Goal: Task Accomplishment & Management: Manage account settings

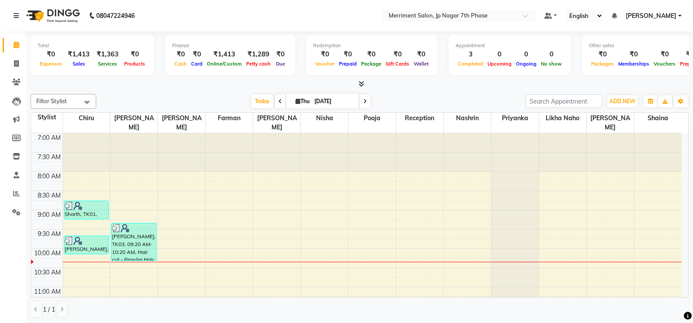
drag, startPoint x: 167, startPoint y: 93, endPoint x: 157, endPoint y: 79, distance: 17.5
click at [168, 93] on div "Filter Stylist Select All Chiru Tauseef Sakib Salman Farman Nirmal Mandal Nisha…" at bounding box center [360, 206] width 658 height 231
click at [19, 66] on icon at bounding box center [16, 63] width 5 height 7
select select "service"
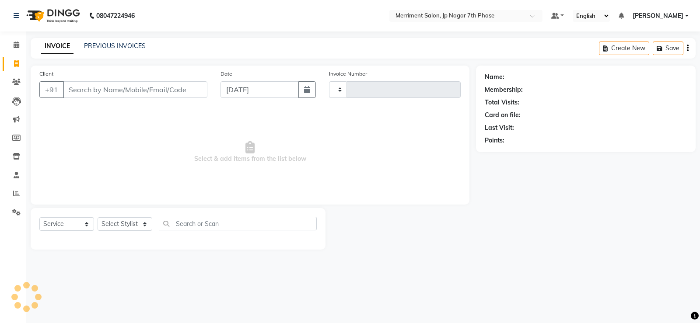
type input "4526"
select select "4110"
select select "P"
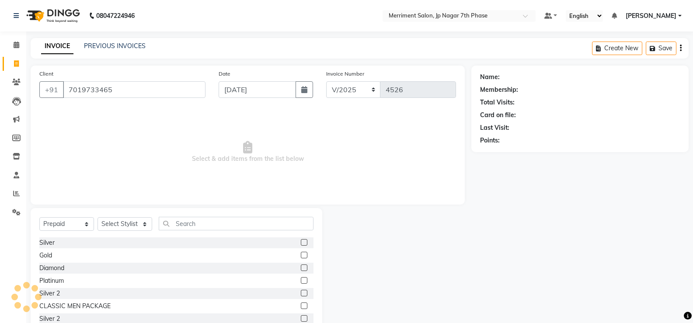
type input "7019733465"
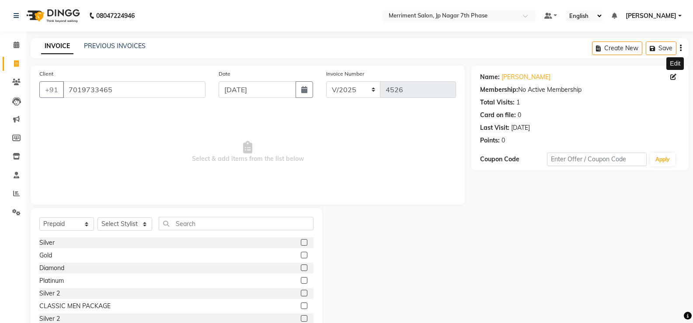
click at [670, 80] on icon at bounding box center [673, 77] width 6 height 6
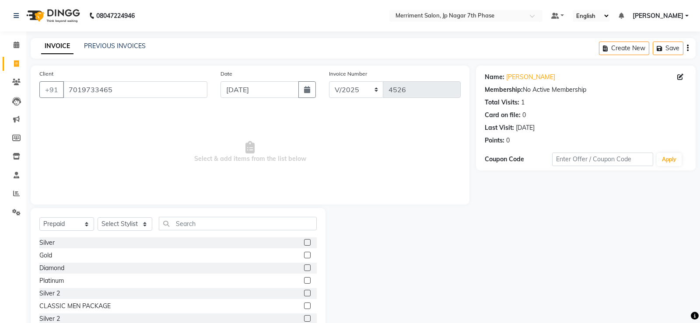
select select "male"
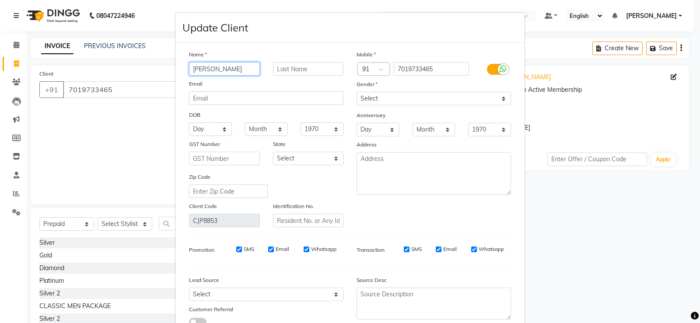
drag, startPoint x: 232, startPoint y: 69, endPoint x: 0, endPoint y: 61, distance: 231.9
click at [0, 60] on ngb-modal-window "Update Client Name Viman Email DOB Day 01 02 03 04 05 06 07 08 09 10 11 12 13 1…" at bounding box center [350, 161] width 700 height 323
paste input "ed Vyas"
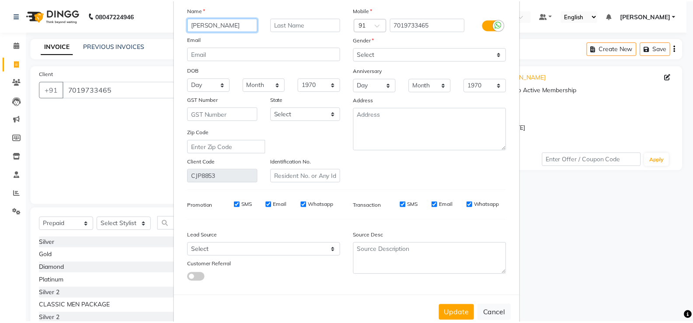
scroll to position [65, 0]
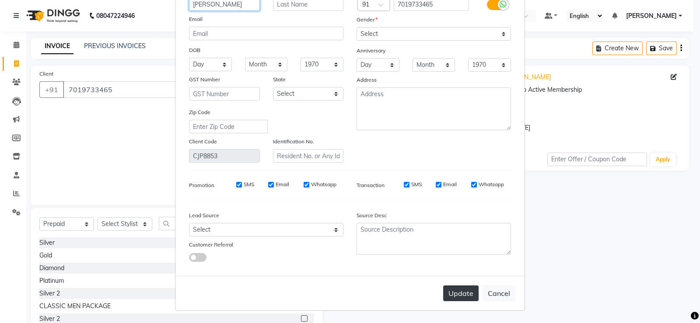
type input "[PERSON_NAME]"
click at [460, 293] on button "Update" at bounding box center [460, 294] width 35 height 16
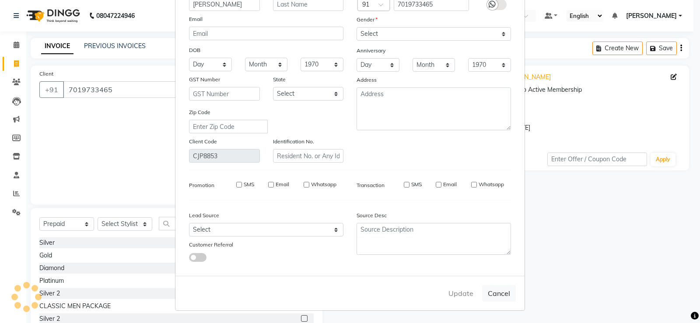
select select
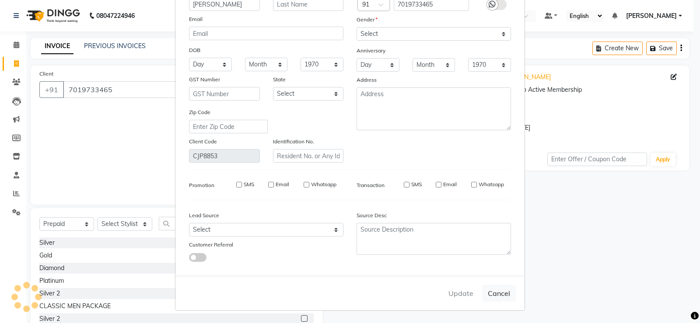
select select
checkbox input "false"
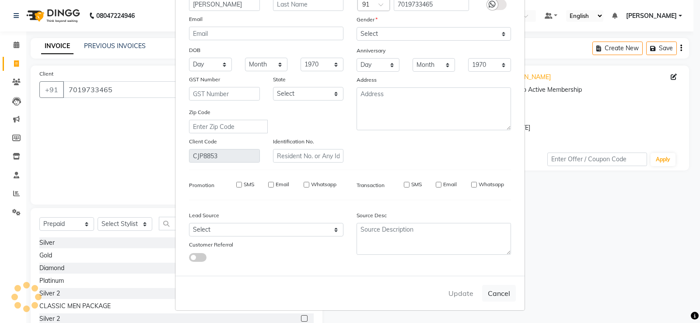
checkbox input "false"
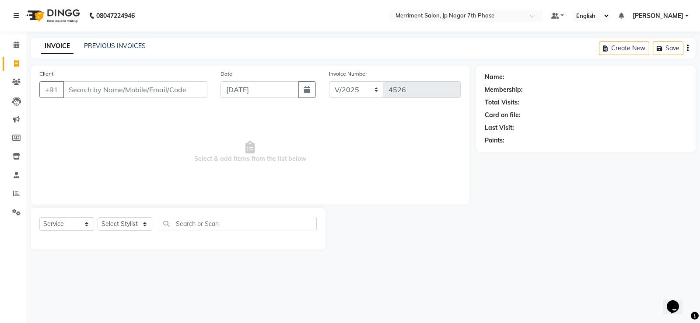
select select "P"
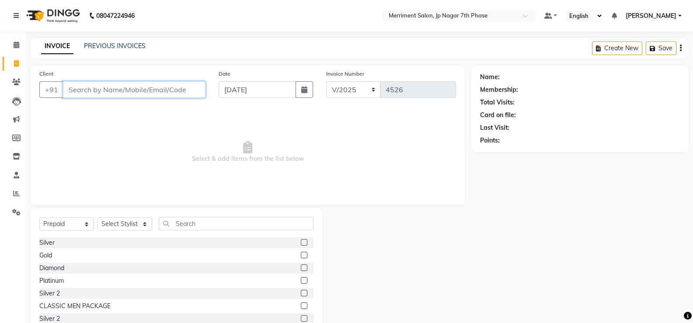
click at [103, 88] on input "Client" at bounding box center [134, 89] width 143 height 17
paste input "7676300872"
drag, startPoint x: 156, startPoint y: 93, endPoint x: 0, endPoint y: 91, distance: 155.7
click at [0, 91] on app-home "08047224946 Select Location × Merriment Salon, Jp Nagar 7th Phase Default Panel…" at bounding box center [346, 175] width 693 height 350
paste input "9036141548"
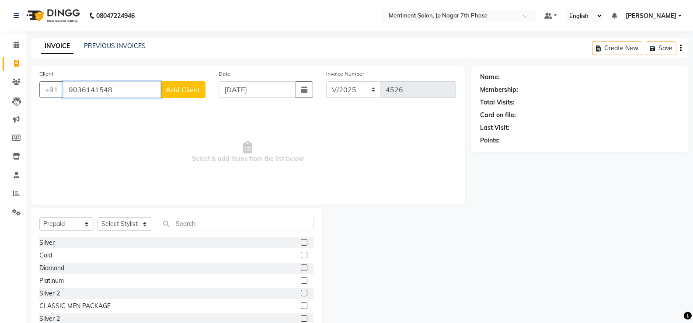
type input "9036141548"
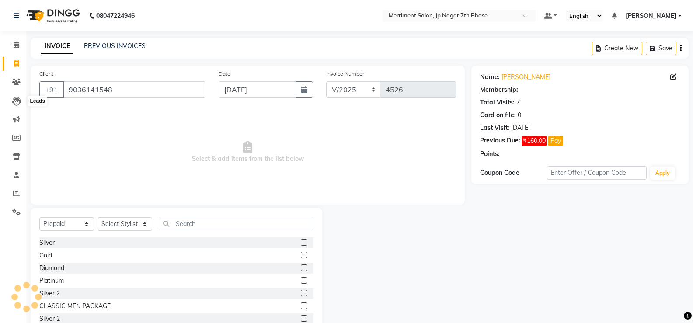
select select "1: Object"
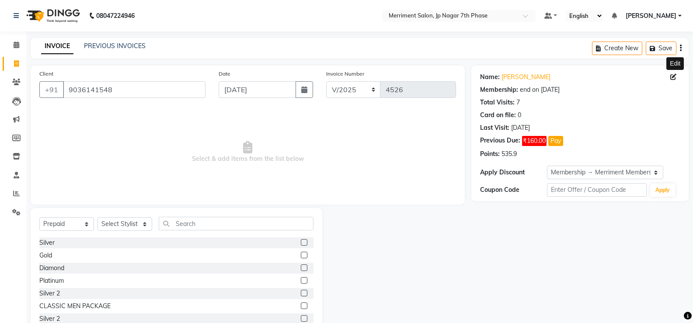
click at [673, 77] on icon at bounding box center [673, 77] width 6 height 6
select select "male"
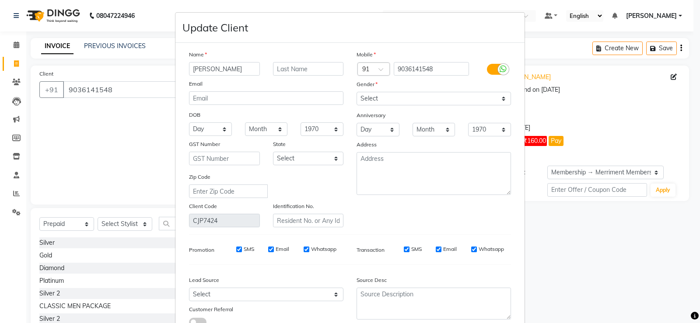
drag, startPoint x: 226, startPoint y: 69, endPoint x: 0, endPoint y: 64, distance: 225.7
click at [0, 64] on ngb-modal-window "Update Client Name saketh Email DOB Day 01 02 03 04 05 06 07 08 09 10 11 12 13 …" at bounding box center [350, 161] width 700 height 323
drag, startPoint x: 227, startPoint y: 69, endPoint x: 97, endPoint y: 68, distance: 129.9
click at [98, 69] on ngb-modal-window "Update Client Name S Email DOB Day 01 02 03 04 05 06 07 08 09 10 11 12 13 14 15…" at bounding box center [350, 161] width 700 height 323
paste input "angeeth"
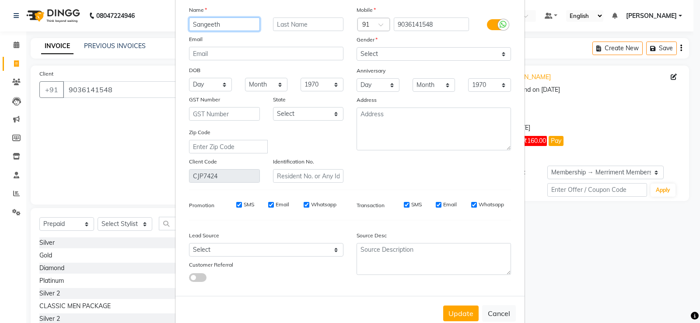
scroll to position [65, 0]
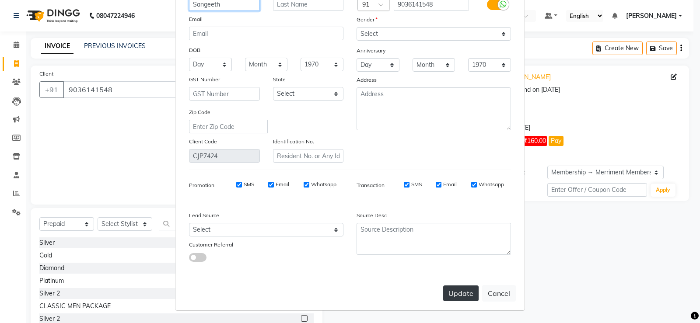
type input "Sangeeth"
click at [462, 297] on button "Update" at bounding box center [460, 294] width 35 height 16
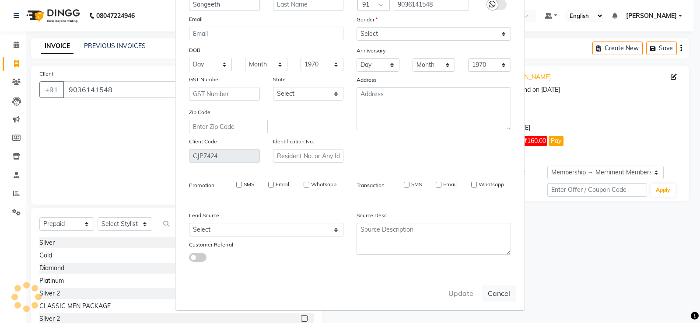
select select
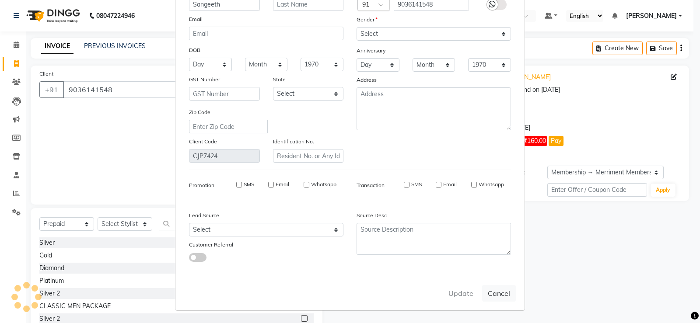
select select
checkbox input "false"
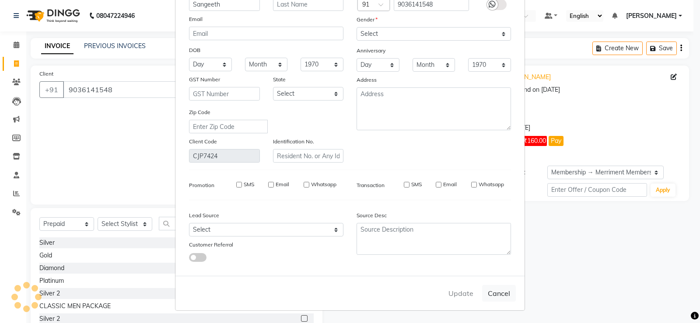
checkbox input "false"
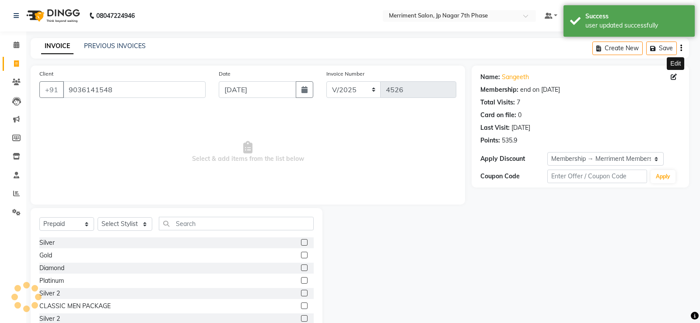
select select "2: Object"
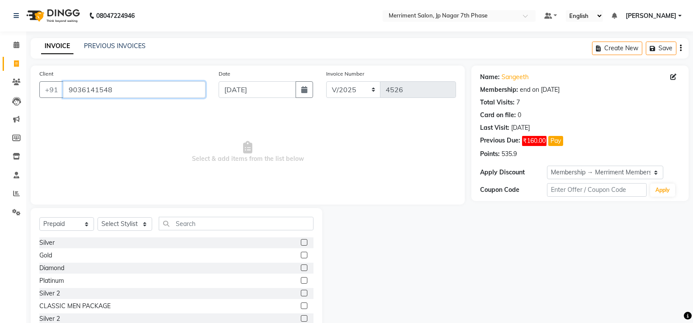
drag, startPoint x: 140, startPoint y: 87, endPoint x: 0, endPoint y: 90, distance: 140.0
click at [0, 90] on app-home "08047224946 Select Location × Merriment Salon, Jp Nagar 7th Phase Default Panel…" at bounding box center [346, 175] width 693 height 350
click at [117, 43] on link "PREVIOUS INVOICES" at bounding box center [115, 46] width 62 height 8
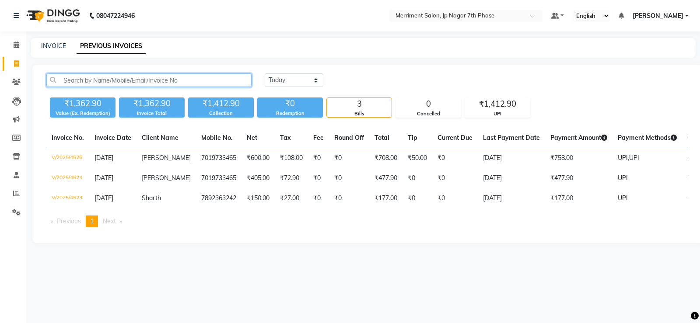
click at [171, 80] on input "text" at bounding box center [148, 80] width 205 height 14
paste input "8095161187"
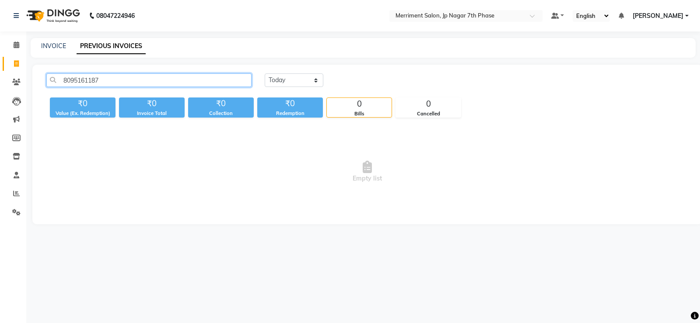
drag, startPoint x: 116, startPoint y: 74, endPoint x: 0, endPoint y: 77, distance: 116.4
click at [0, 78] on app-home "08047224946 Select Location × Merriment Salon, Jp Nagar 7th Phase Default Panel…" at bounding box center [350, 118] width 700 height 237
paste input "9113927879"
type input "9113927879"
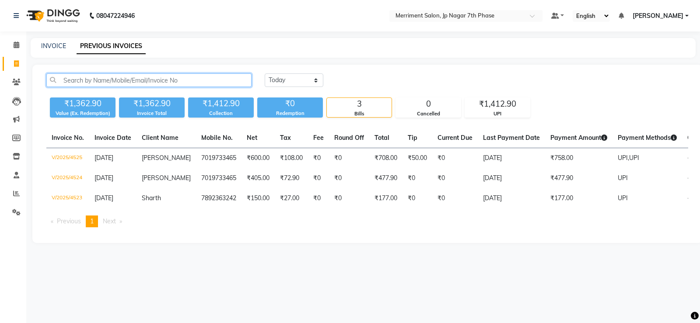
click at [148, 82] on input "text" at bounding box center [148, 80] width 205 height 14
paste input "9036141548"
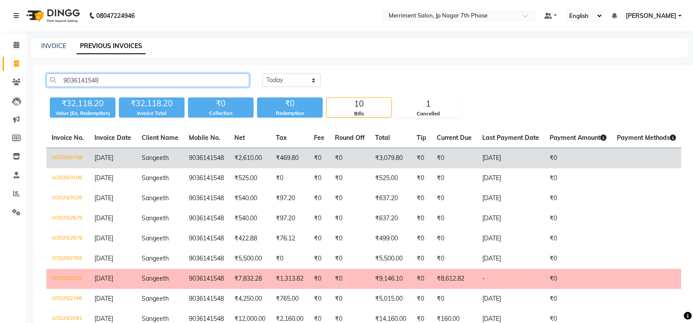
scroll to position [87, 0]
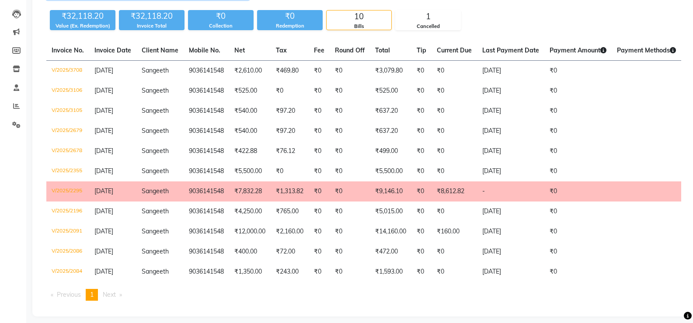
type input "9036141548"
click at [421, 194] on td "₹0" at bounding box center [422, 191] width 20 height 20
click at [68, 186] on td "V/2025/2295" at bounding box center [67, 191] width 43 height 20
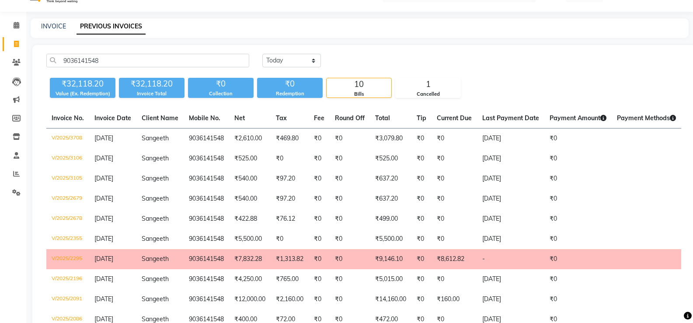
scroll to position [0, 0]
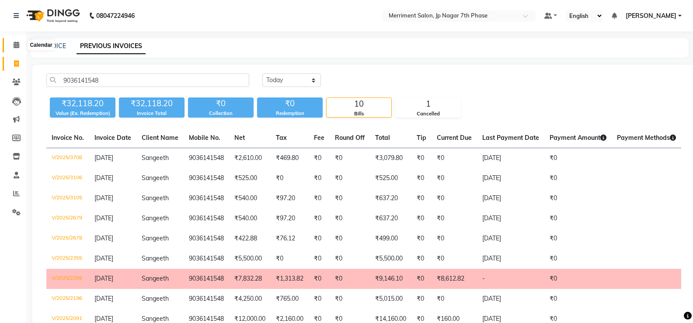
click at [14, 45] on icon at bounding box center [17, 45] width 6 height 7
click at [20, 70] on link "Invoice" at bounding box center [13, 64] width 21 height 14
select select "service"
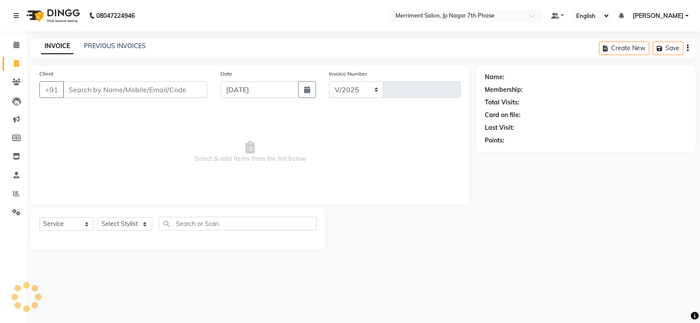
select select "4110"
type input "4526"
click at [102, 88] on input "Client" at bounding box center [135, 89] width 144 height 17
select select "P"
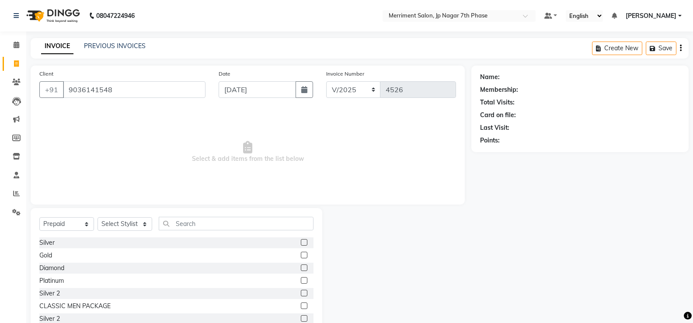
type input "9036141548"
select select "1: Object"
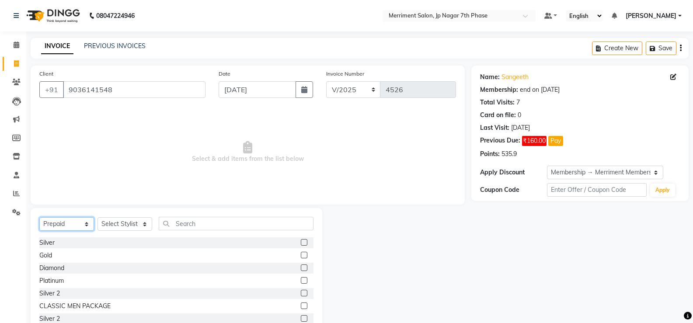
click at [70, 221] on select "Select Service Product Membership Package Voucher Prepaid Gift Card" at bounding box center [66, 224] width 55 height 14
select select "service"
click at [39, 217] on select "Select Service Product Membership Package Voucher Prepaid Gift Card" at bounding box center [66, 224] width 55 height 14
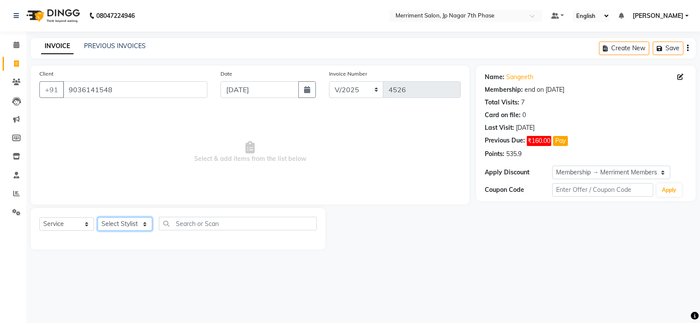
click at [134, 224] on select "Select Stylist Chiru Farman likha naho Nalina Nashrin naynika rai Nirmal Mandal…" at bounding box center [125, 224] width 55 height 14
select select "84910"
click at [98, 217] on select "Select Stylist Chiru Farman likha naho Nalina Nashrin naynika rai Nirmal Mandal…" at bounding box center [125, 224] width 55 height 14
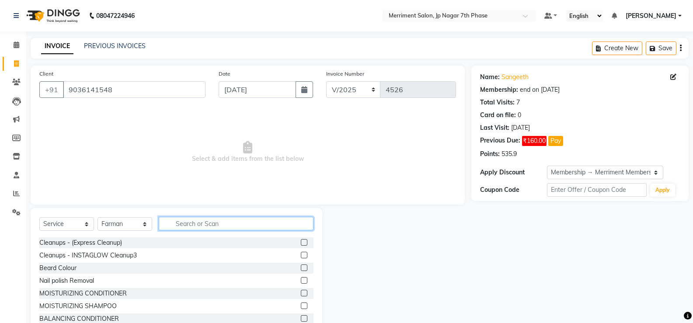
drag, startPoint x: 218, startPoint y: 225, endPoint x: 210, endPoint y: 213, distance: 14.7
click at [220, 228] on input "text" at bounding box center [236, 224] width 155 height 14
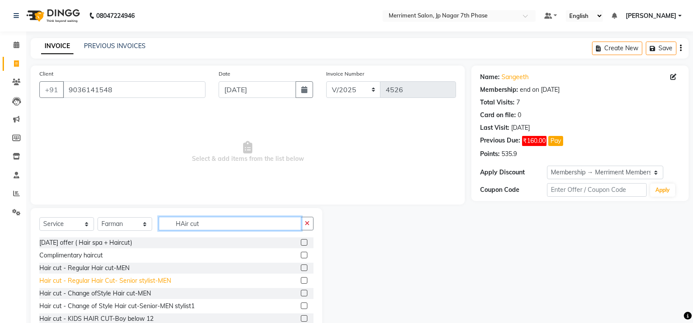
type input "HAir cut"
click at [149, 281] on div "Hair cut - Regular Hair Cut- Senior stylist-MEN" at bounding box center [105, 280] width 132 height 9
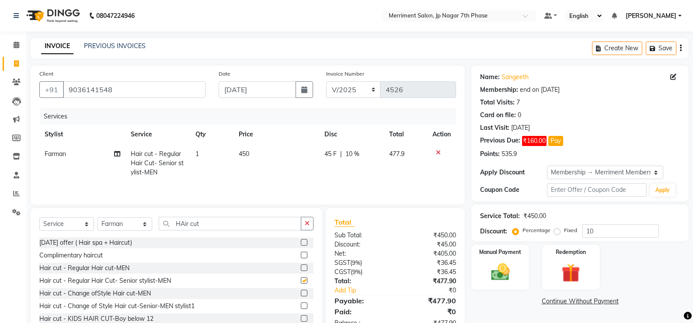
checkbox input "false"
drag, startPoint x: 216, startPoint y: 224, endPoint x: 0, endPoint y: 189, distance: 218.9
click at [0, 198] on app-home "08047224946 Select Location × Merriment Salon, Jp Nagar 7th Phase Default Panel…" at bounding box center [346, 175] width 693 height 350
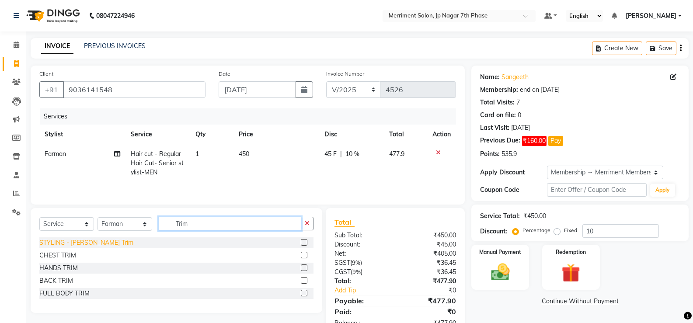
type input "Trim"
click at [77, 241] on div "STYLING - Beard Trim" at bounding box center [86, 242] width 94 height 9
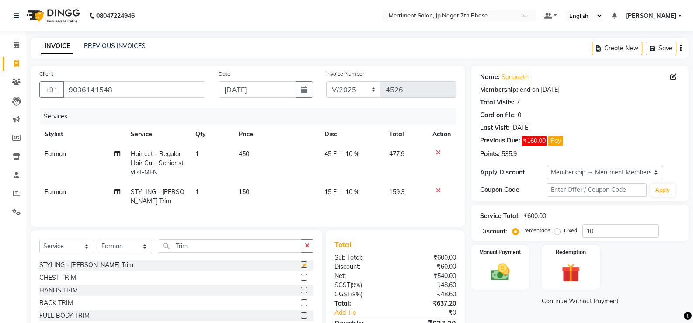
checkbox input "false"
click at [123, 45] on link "PREVIOUS INVOICES" at bounding box center [115, 46] width 62 height 8
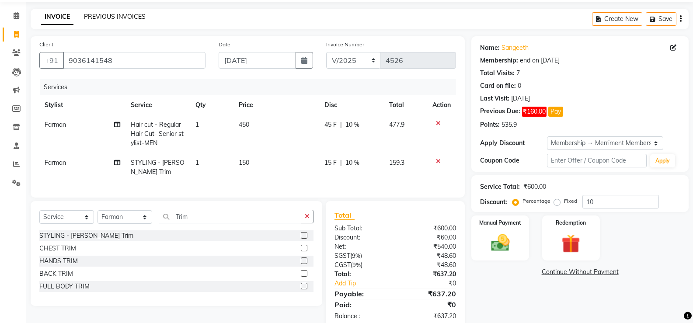
scroll to position [56, 0]
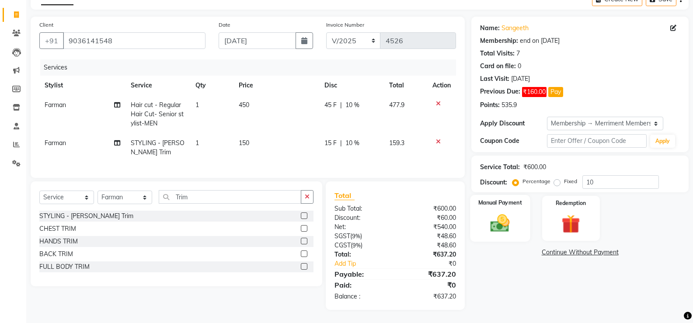
click at [495, 216] on img at bounding box center [500, 223] width 31 height 22
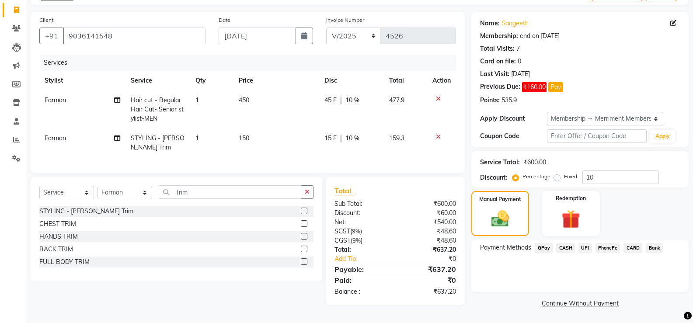
click at [583, 248] on span "UPI" at bounding box center [586, 248] width 14 height 10
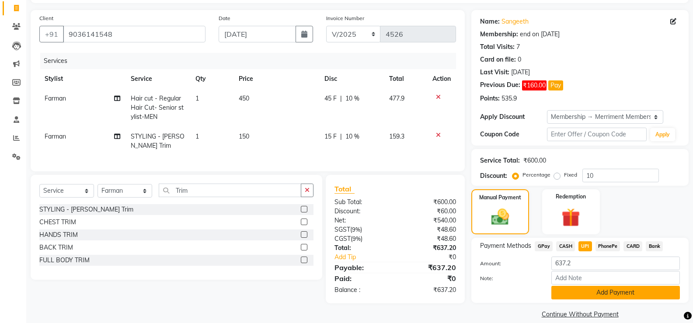
click at [600, 293] on button "Add Payment" at bounding box center [615, 293] width 129 height 14
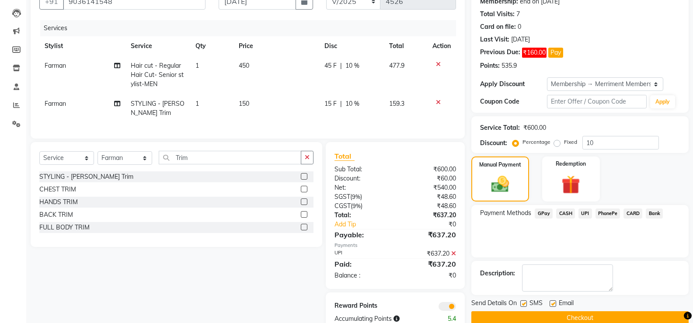
scroll to position [117, 0]
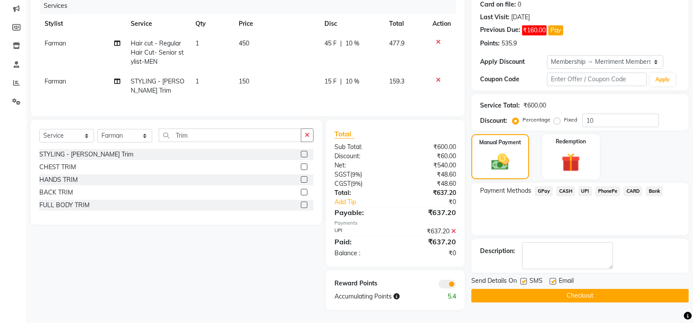
click at [576, 291] on button "Checkout" at bounding box center [579, 296] width 217 height 14
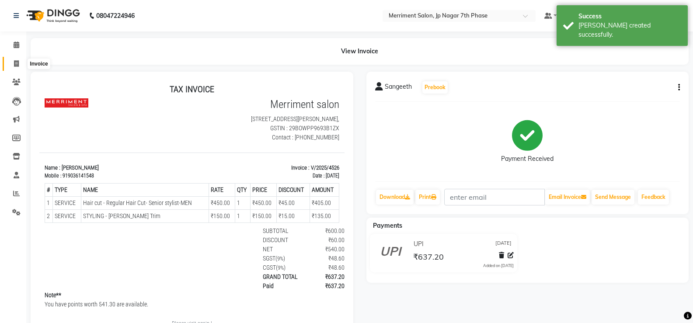
click at [16, 62] on icon at bounding box center [16, 63] width 5 height 7
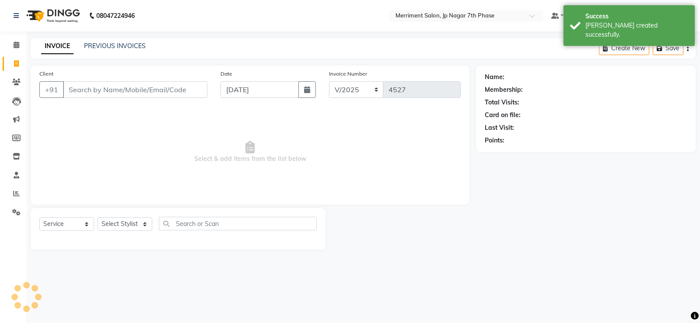
select select "P"
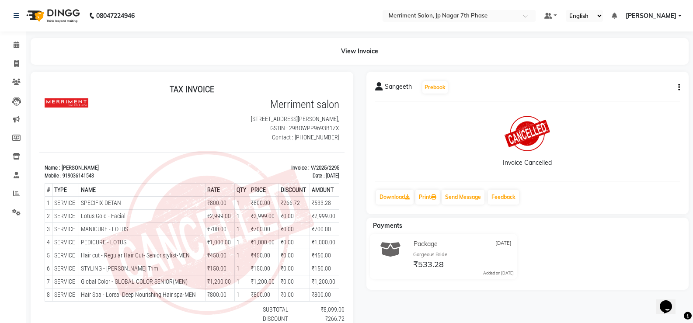
scroll to position [7, 0]
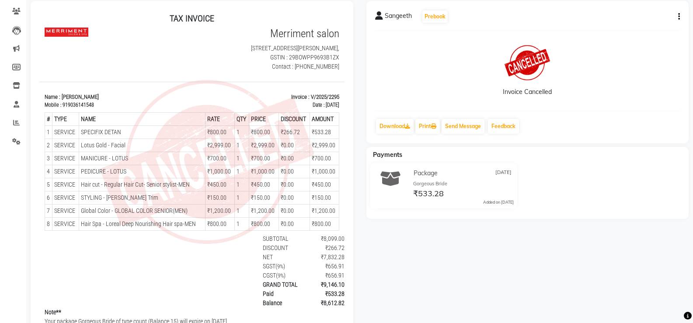
scroll to position [87, 0]
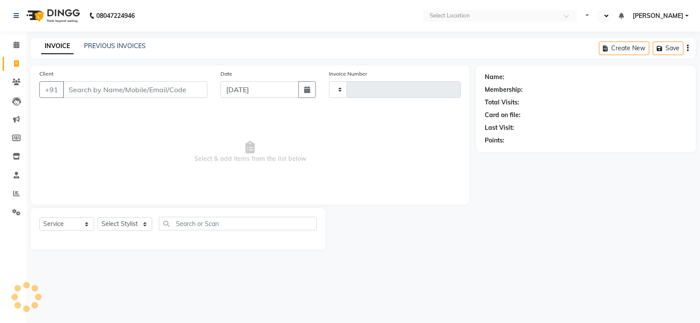
select select "service"
type input "4527"
select select "en"
select select "4110"
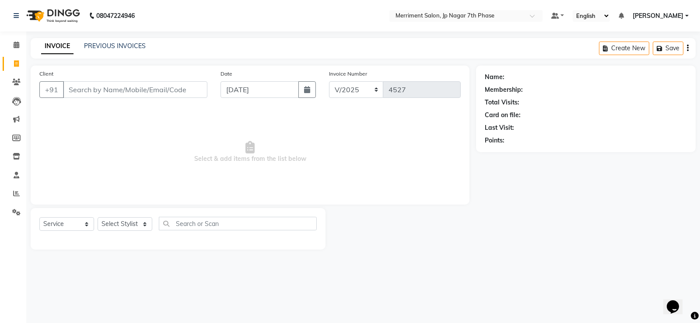
select select "P"
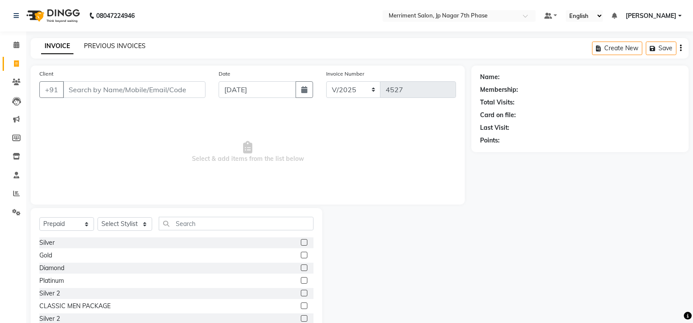
click at [109, 46] on link "PREVIOUS INVOICES" at bounding box center [115, 46] width 62 height 8
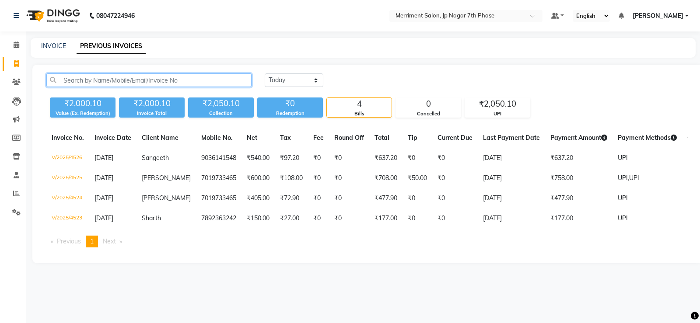
click at [154, 80] on input "text" at bounding box center [148, 80] width 205 height 14
paste input "9036141548"
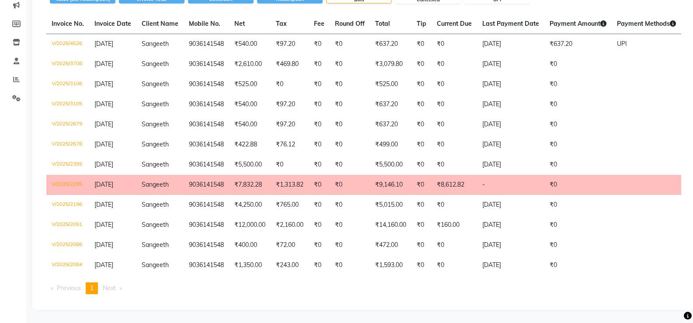
scroll to position [121, 0]
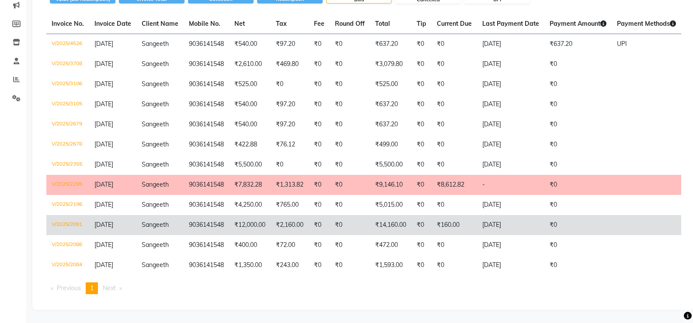
type input "9036141548"
click at [391, 217] on td "₹14,160.00" at bounding box center [391, 225] width 42 height 20
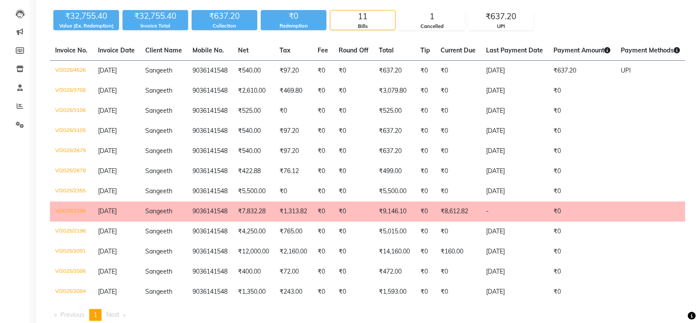
scroll to position [0, 0]
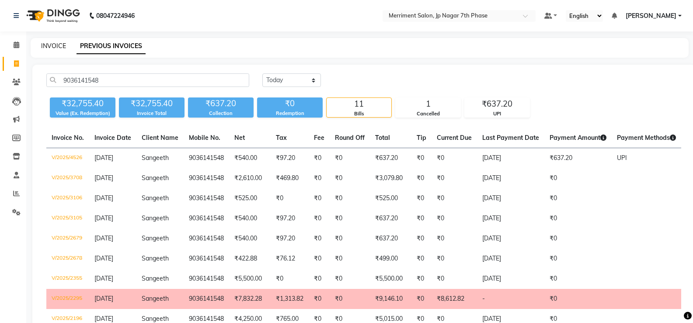
click at [58, 46] on link "INVOICE" at bounding box center [53, 46] width 25 height 8
select select "service"
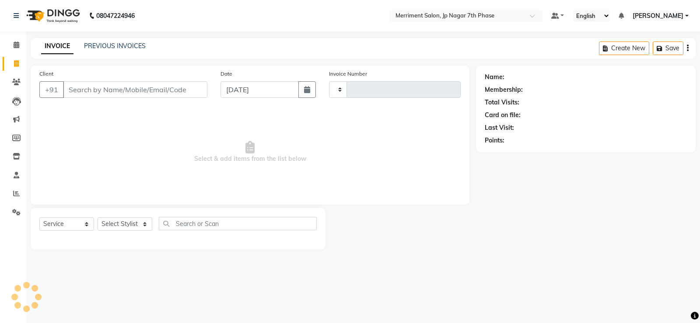
type input "4527"
select select "4110"
click at [123, 87] on input "Client" at bounding box center [135, 89] width 144 height 17
select select "P"
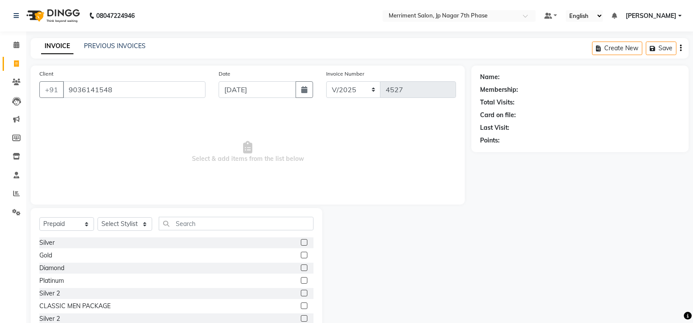
type input "9036141548"
select select "1: Object"
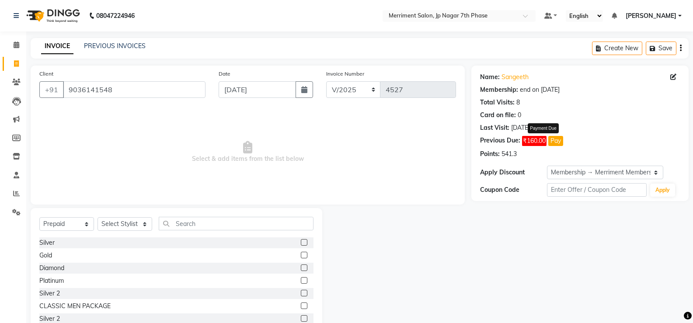
click at [532, 144] on span "₹160.00" at bounding box center [534, 141] width 24 height 10
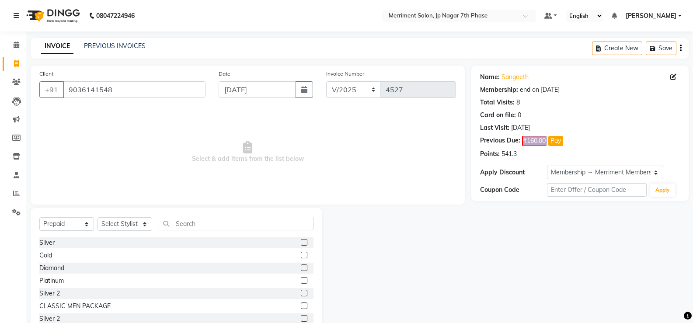
click at [533, 144] on span "₹160.00" at bounding box center [534, 141] width 24 height 10
click at [534, 144] on span "₹160.00" at bounding box center [534, 141] width 24 height 10
click at [84, 223] on select "Select Service Product Membership Package Voucher Prepaid Gift Card" at bounding box center [66, 224] width 55 height 14
select select "service"
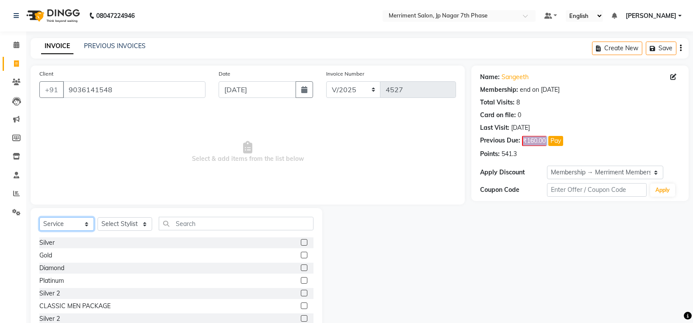
click at [39, 217] on select "Select Service Product Membership Package Voucher Prepaid Gift Card" at bounding box center [66, 224] width 55 height 14
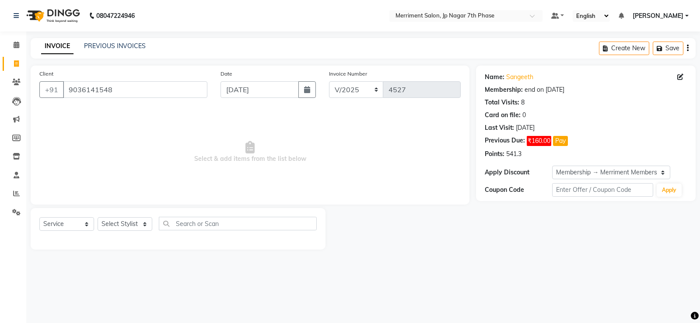
click at [139, 216] on div "Select Service Product Membership Package Voucher Prepaid Gift Card Select Styl…" at bounding box center [178, 229] width 295 height 42
click at [139, 227] on select "Select Stylist Chiru Farman likha naho Nalina Nashrin naynika rai Nirmal Mandal…" at bounding box center [125, 224] width 55 height 14
select select "21379"
click at [98, 217] on select "Select Stylist Chiru Farman likha naho Nalina Nashrin naynika rai Nirmal Mandal…" at bounding box center [125, 224] width 55 height 14
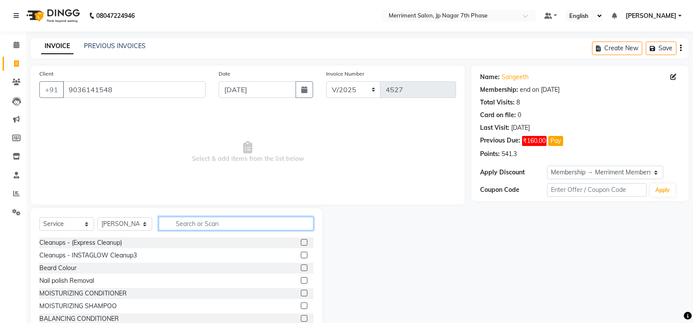
click at [202, 229] on input "text" at bounding box center [236, 224] width 155 height 14
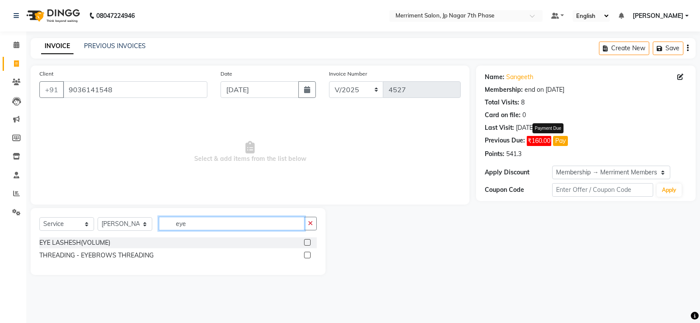
type input "eye"
click at [562, 139] on button "Pay" at bounding box center [560, 141] width 15 height 10
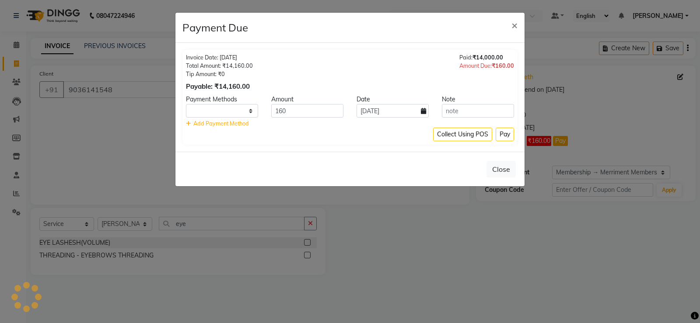
select select "1"
click at [465, 112] on input "text" at bounding box center [478, 111] width 72 height 14
click at [505, 133] on button "Pay" at bounding box center [504, 135] width 18 height 14
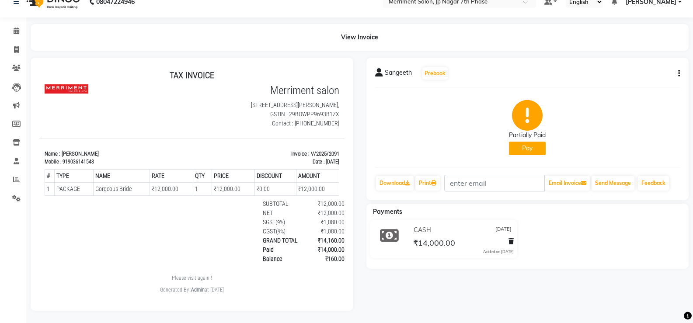
scroll to position [21, 0]
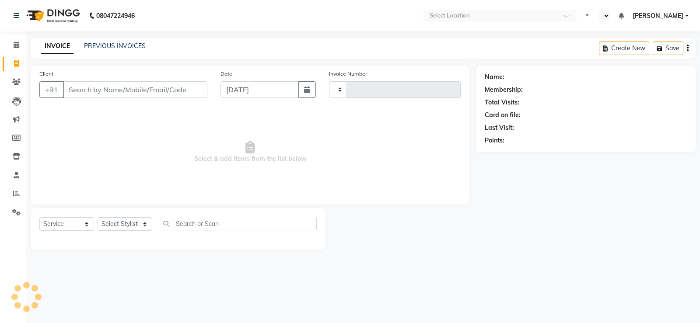
select select "service"
type input "4527"
select select "en"
select select "4110"
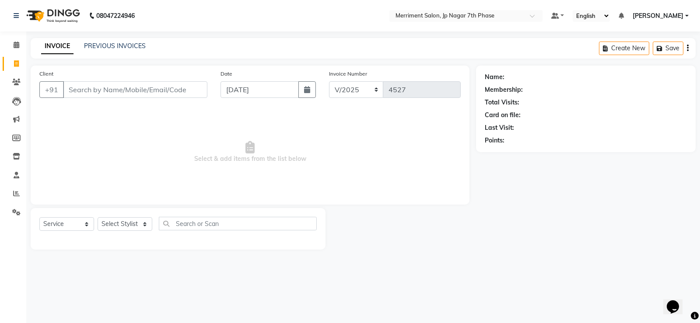
select select "P"
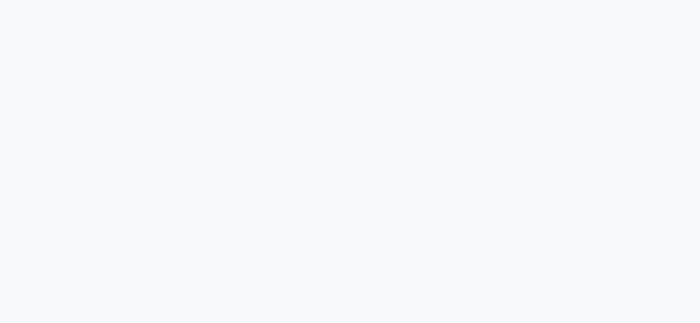
select select "service"
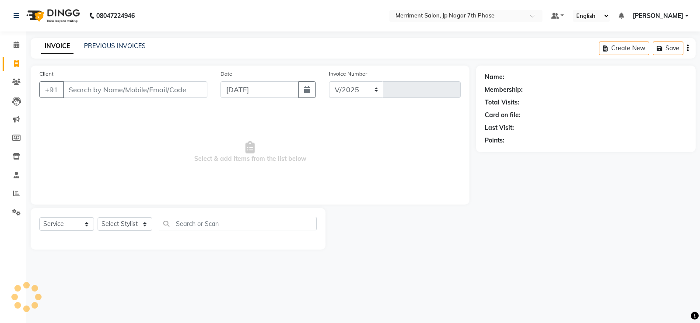
select select "4110"
type input "4527"
select select "P"
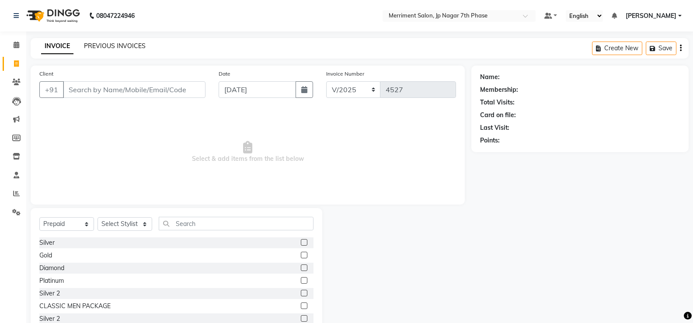
click at [105, 43] on link "PREVIOUS INVOICES" at bounding box center [115, 46] width 62 height 8
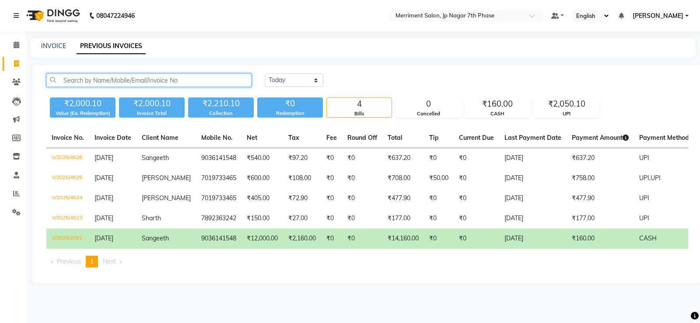
click at [140, 83] on input "text" at bounding box center [148, 80] width 205 height 14
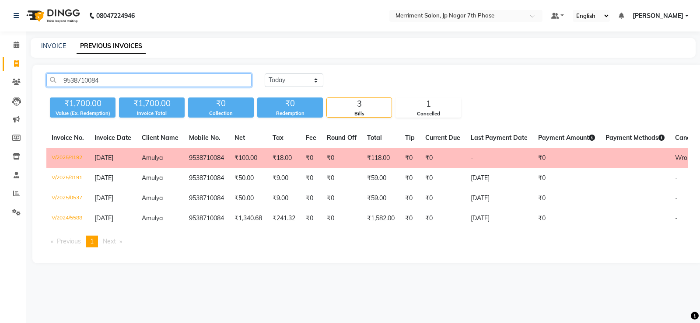
type input "9538710084"
click at [269, 153] on td "₹18.00" at bounding box center [283, 158] width 33 height 21
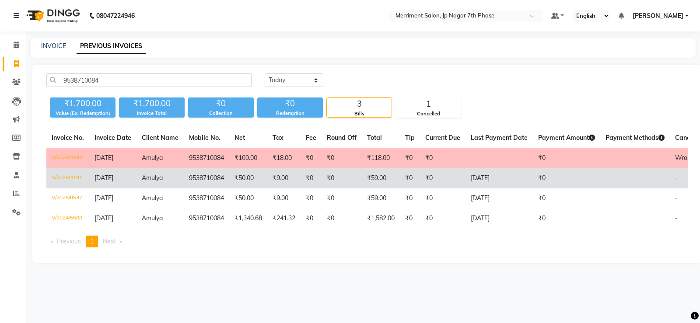
click at [329, 174] on td "₹0" at bounding box center [341, 178] width 40 height 20
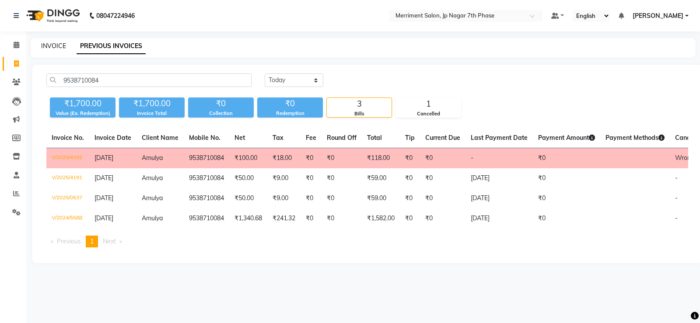
click at [59, 42] on link "INVOICE" at bounding box center [53, 46] width 25 height 8
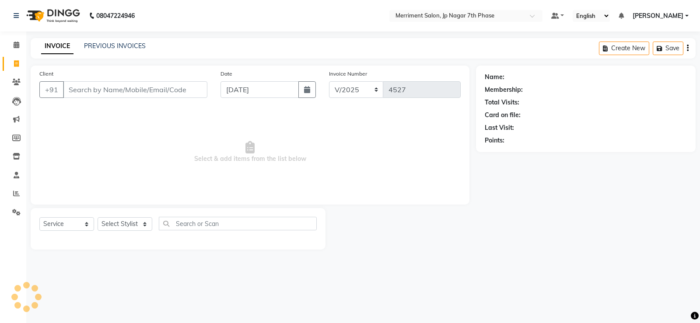
select select "P"
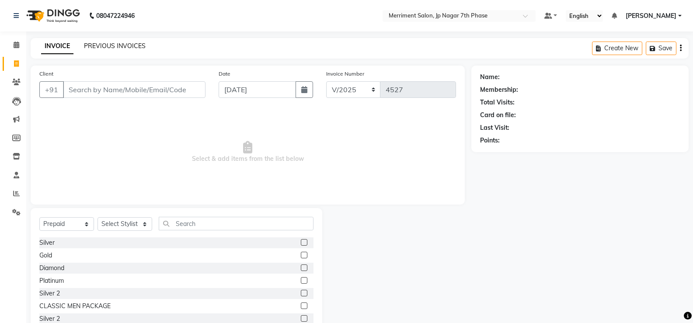
click at [116, 44] on link "PREVIOUS INVOICES" at bounding box center [115, 46] width 62 height 8
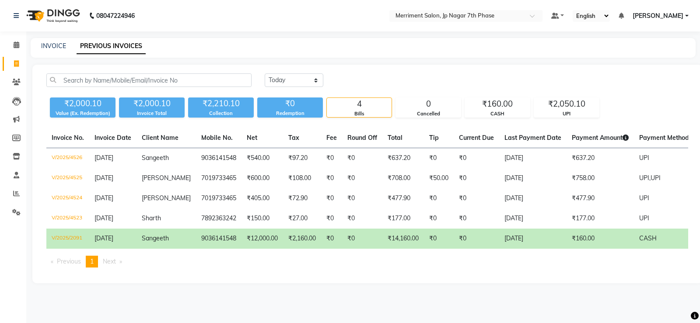
click at [399, 268] on ul "Previous page 1 / 1 You're on page 1 Next page" at bounding box center [367, 262] width 642 height 12
click at [5, 218] on link "Settings" at bounding box center [13, 213] width 21 height 14
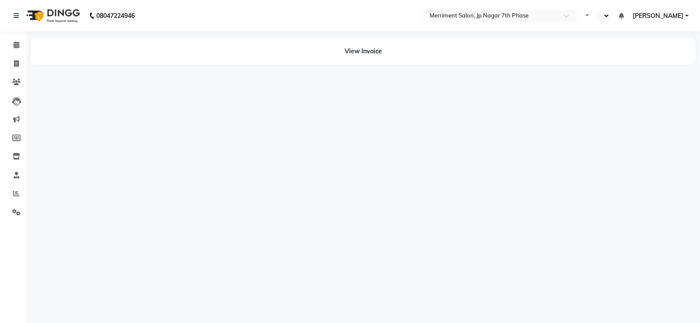
select select "en"
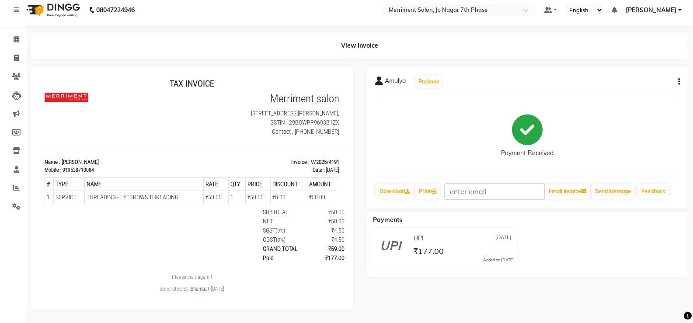
scroll to position [12, 0]
click at [680, 76] on div "Amulya Prebook Payment Received Download Print Email Invoice Send Message Feedb…" at bounding box center [527, 137] width 323 height 143
click at [679, 82] on icon "button" at bounding box center [679, 82] width 2 height 0
click at [634, 82] on div "Edit Invoice" at bounding box center [636, 87] width 60 height 11
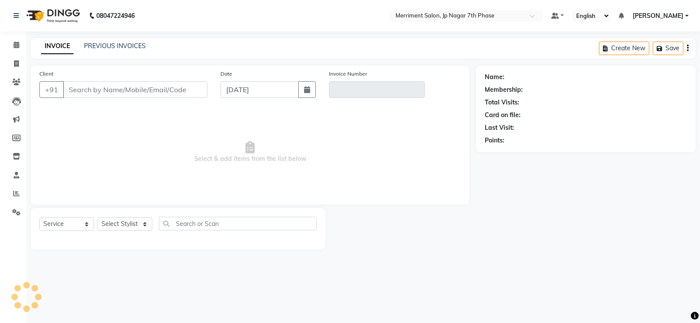
select select "P"
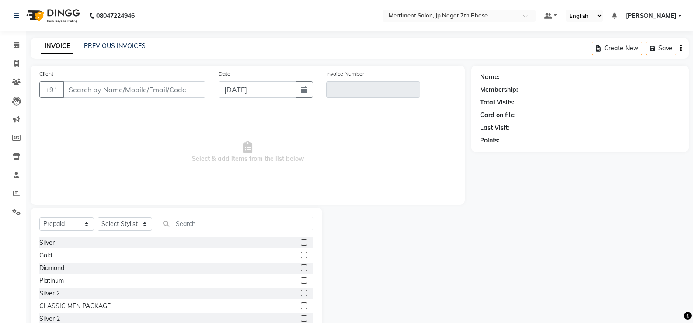
type input "9538710084"
type input "V/2025/4191"
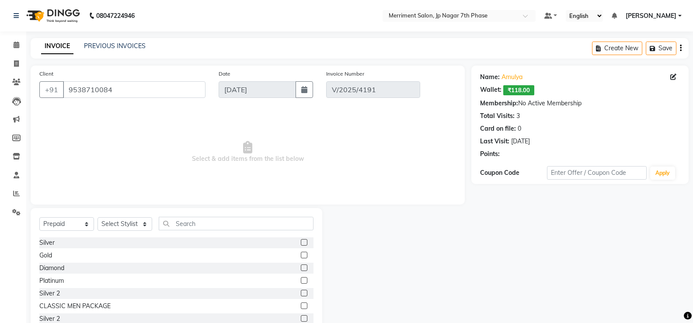
type input "[DATE]"
select select "select"
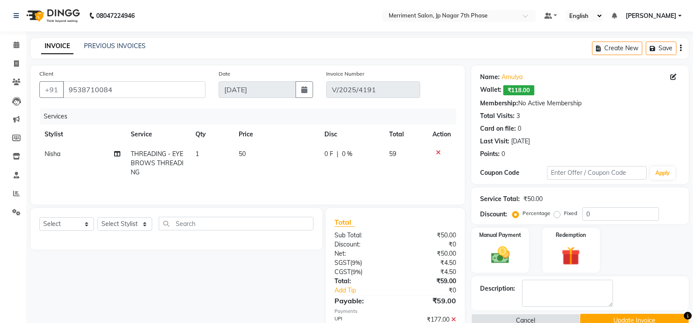
scroll to position [52, 0]
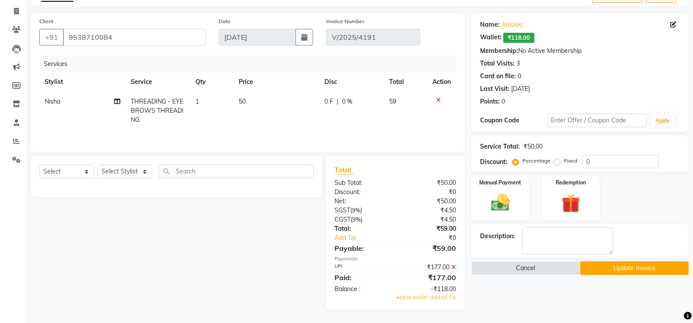
click at [454, 268] on icon at bounding box center [453, 267] width 5 height 6
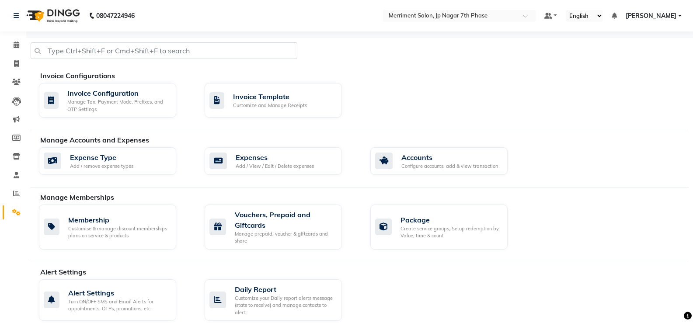
click at [677, 19] on link "[PERSON_NAME]" at bounding box center [654, 15] width 56 height 9
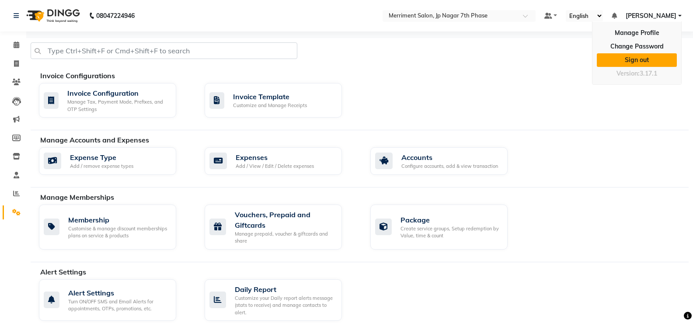
click at [635, 57] on link "Sign out" at bounding box center [637, 60] width 80 height 14
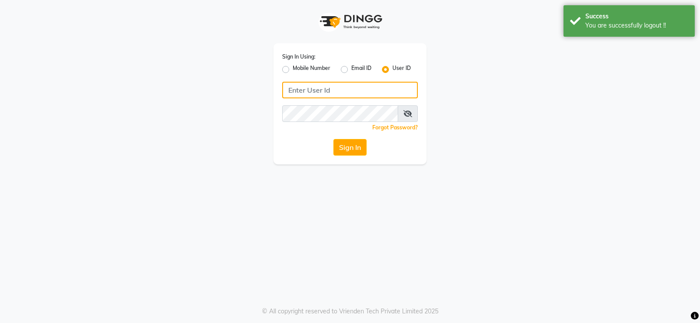
type input "8095494648"
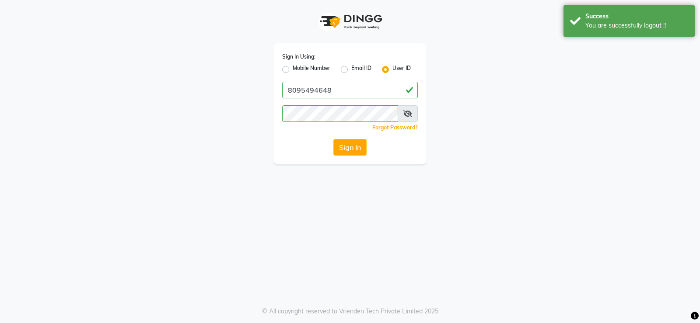
click at [351, 69] on label "Email ID" at bounding box center [361, 69] width 20 height 10
click at [351, 69] on input "Email ID" at bounding box center [354, 67] width 6 height 6
radio input "true"
radio input "false"
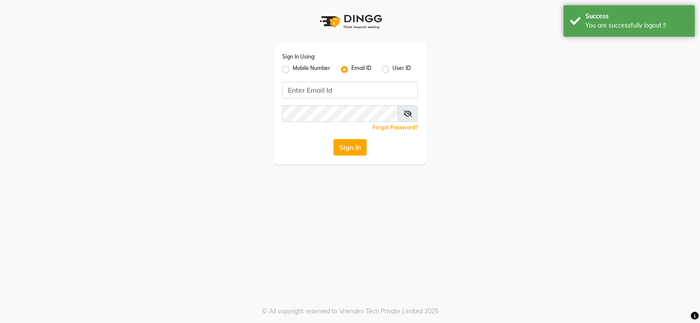
click at [392, 71] on label "User ID" at bounding box center [401, 69] width 18 height 10
click at [392, 70] on input "User ID" at bounding box center [395, 67] width 6 height 6
radio input "true"
radio input "false"
click at [377, 84] on input "Username" at bounding box center [350, 90] width 136 height 17
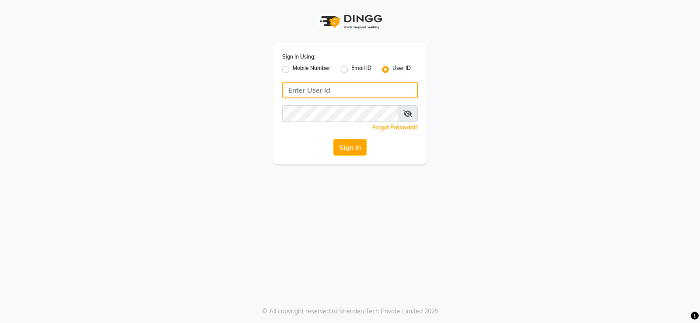
click at [373, 91] on input "Username" at bounding box center [350, 90] width 136 height 17
type input "MERRIMENT"
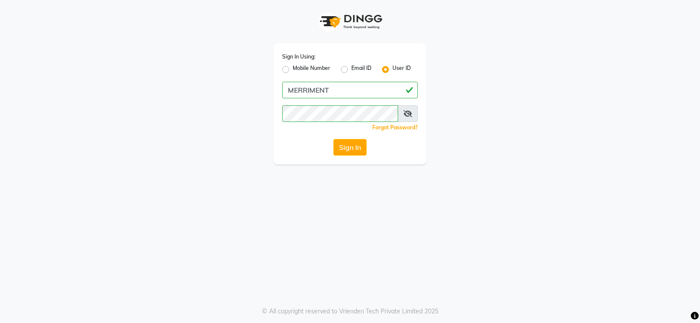
click at [286, 157] on div "Sign In Using: Mobile Number Email ID User ID MERRIMENT Remember me Forgot Pass…" at bounding box center [349, 103] width 153 height 121
click at [363, 149] on button "Sign In" at bounding box center [349, 147] width 33 height 17
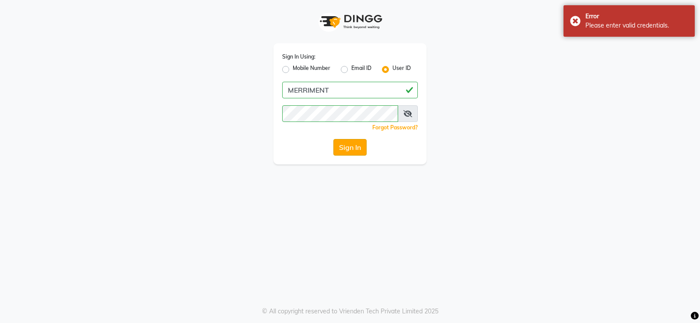
click at [353, 149] on button "Sign In" at bounding box center [349, 147] width 33 height 17
click at [293, 68] on label "Mobile Number" at bounding box center [312, 69] width 38 height 10
click at [293, 68] on input "Mobile Number" at bounding box center [296, 67] width 6 height 6
radio input "true"
radio input "false"
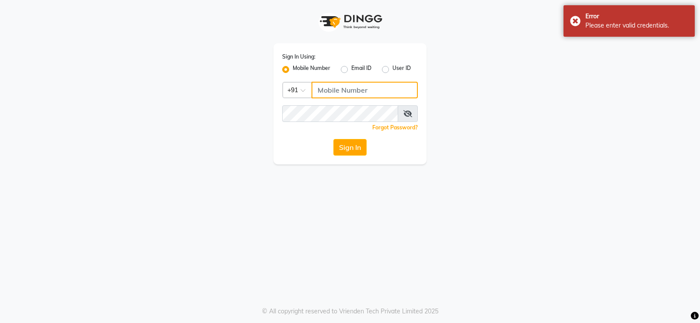
click at [372, 93] on input "Username" at bounding box center [364, 90] width 106 height 17
click at [371, 94] on input "Username" at bounding box center [364, 90] width 106 height 17
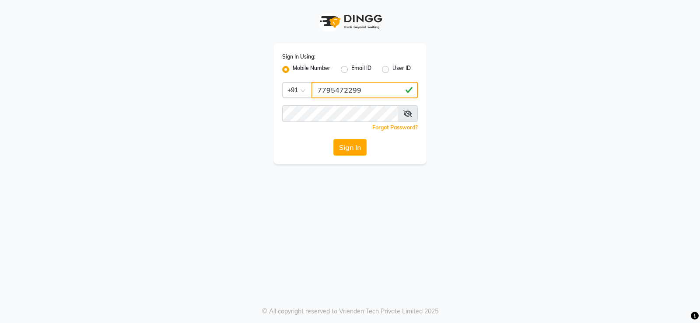
type input "7795472299"
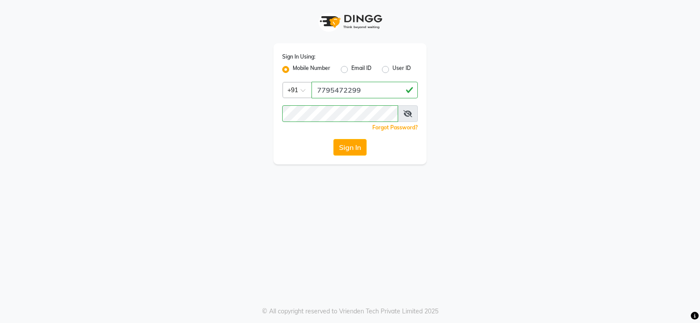
drag, startPoint x: 497, startPoint y: 105, endPoint x: 494, endPoint y: 108, distance: 4.6
click at [496, 107] on div "Sign In Using: Mobile Number Email ID User ID Country Code × +91 7795472299 Rem…" at bounding box center [350, 82] width 499 height 164
click at [338, 145] on button "Sign In" at bounding box center [349, 147] width 33 height 17
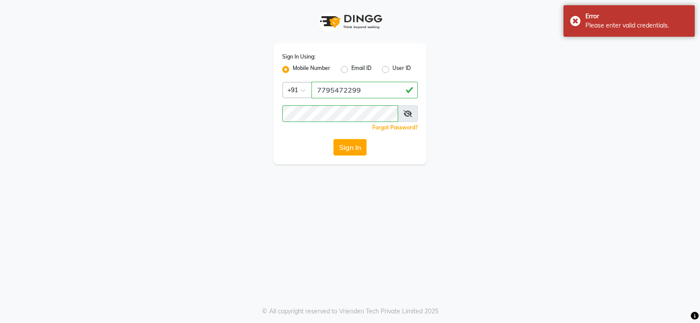
click at [407, 116] on icon at bounding box center [407, 113] width 9 height 7
click at [402, 117] on span at bounding box center [407, 113] width 19 height 17
click at [406, 111] on icon at bounding box center [408, 113] width 8 height 7
click at [143, 89] on div "Sign In Using: Mobile Number Email ID User ID Country Code × +91 7795472299 Rem…" at bounding box center [350, 82] width 499 height 164
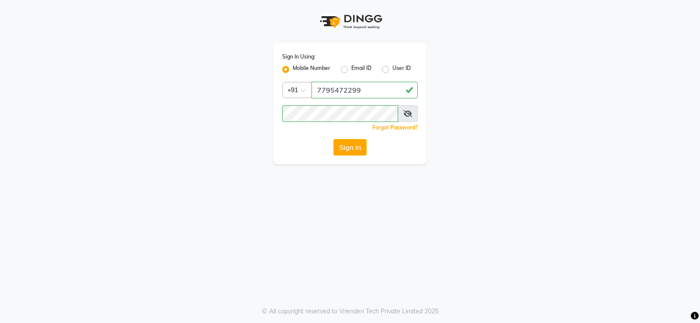
drag, startPoint x: 490, startPoint y: 181, endPoint x: 476, endPoint y: 178, distance: 14.8
click at [490, 181] on div "Sign In Using: Mobile Number Email ID User ID Country Code × +91 7795472299 Rem…" at bounding box center [350, 161] width 700 height 323
click at [349, 147] on button "Sign In" at bounding box center [349, 147] width 33 height 17
